Goal: Find specific page/section: Find specific page/section

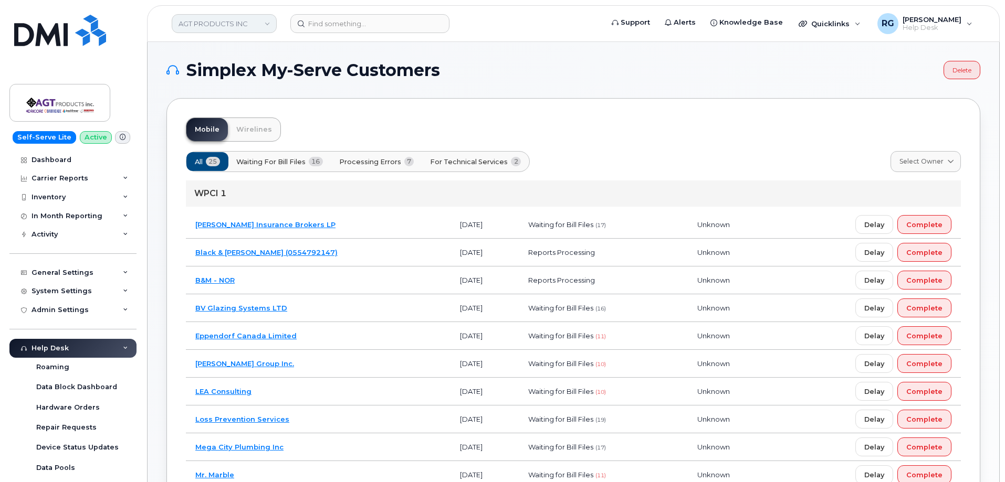
click at [214, 26] on link "AGT PRODUCTS INC" at bounding box center [224, 23] width 105 height 19
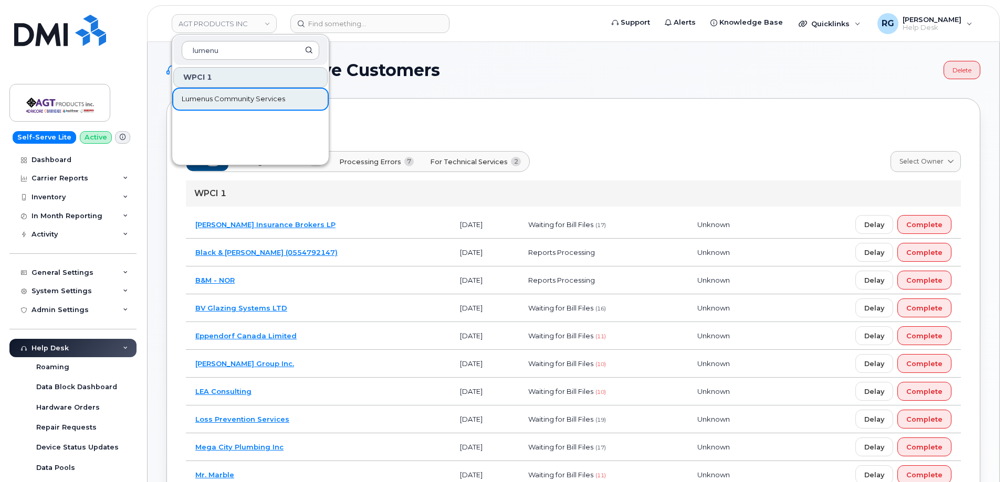
type input "lumenu"
click at [229, 96] on span "Lumenus Community Services" at bounding box center [233, 99] width 103 height 10
